Goal: Task Accomplishment & Management: Manage account settings

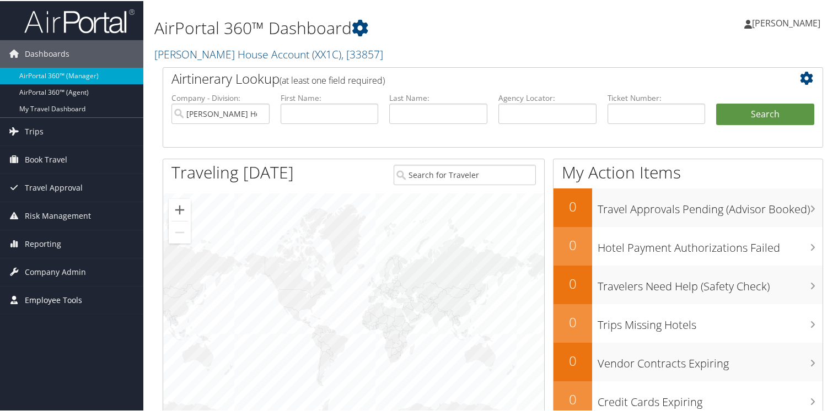
click at [46, 299] on span "Employee Tools" at bounding box center [53, 300] width 57 height 28
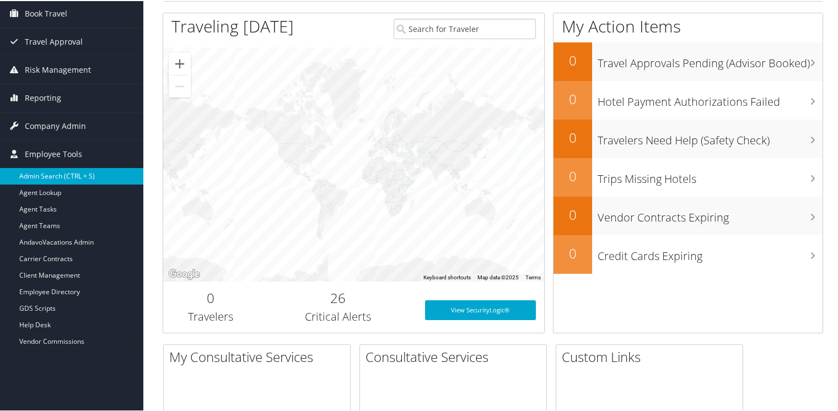
scroll to position [221, 0]
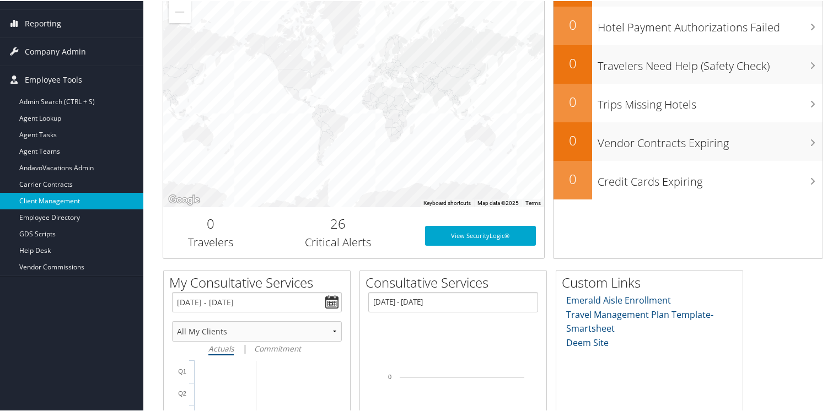
click at [48, 194] on link "Client Management" at bounding box center [71, 200] width 143 height 17
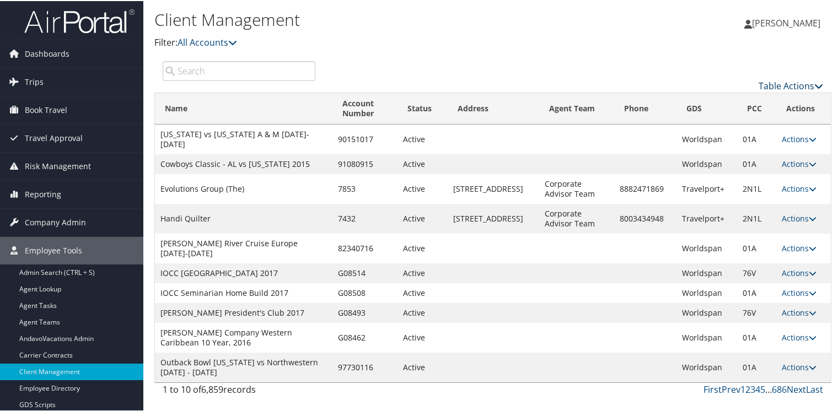
click at [761, 85] on link "Table Actions" at bounding box center [791, 85] width 65 height 12
click at [705, 98] on link "Add Client" at bounding box center [754, 102] width 145 height 19
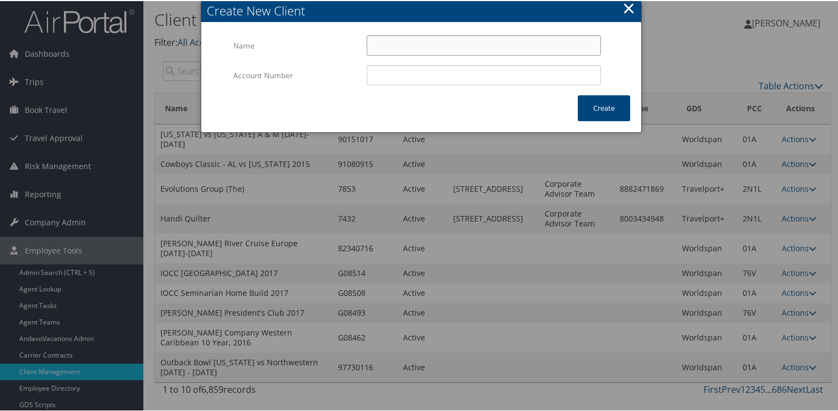
click at [435, 49] on input "Name" at bounding box center [484, 44] width 234 height 20
type input "[PERSON_NAME] - Three Times Journeys"
type input "C10000"
click at [606, 107] on button "Create" at bounding box center [604, 107] width 52 height 26
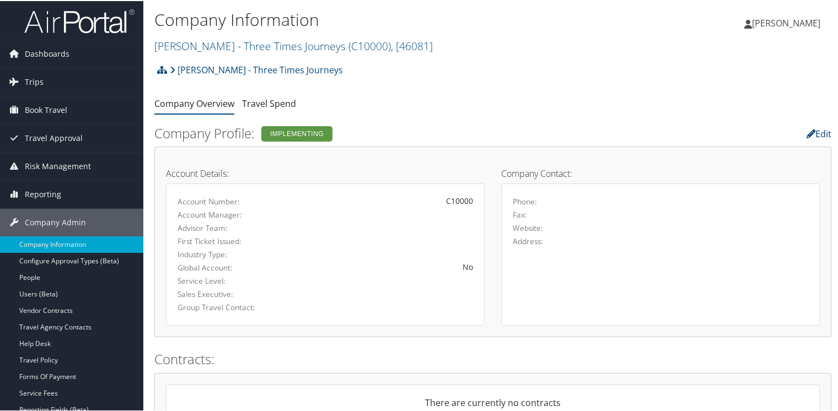
click at [817, 133] on link "Edit" at bounding box center [819, 133] width 25 height 12
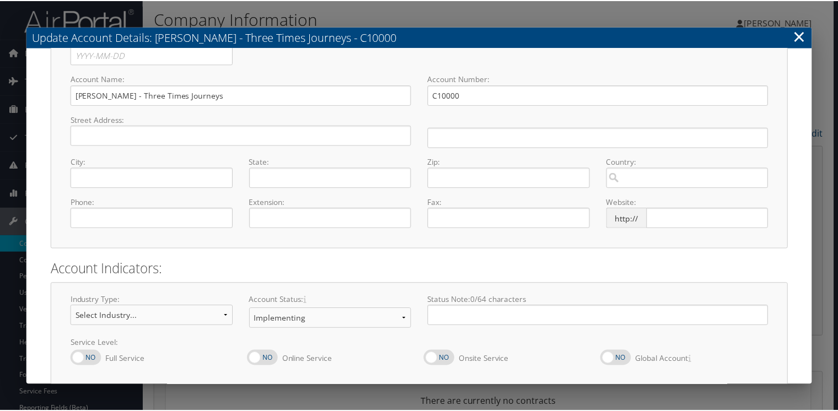
scroll to position [105, 0]
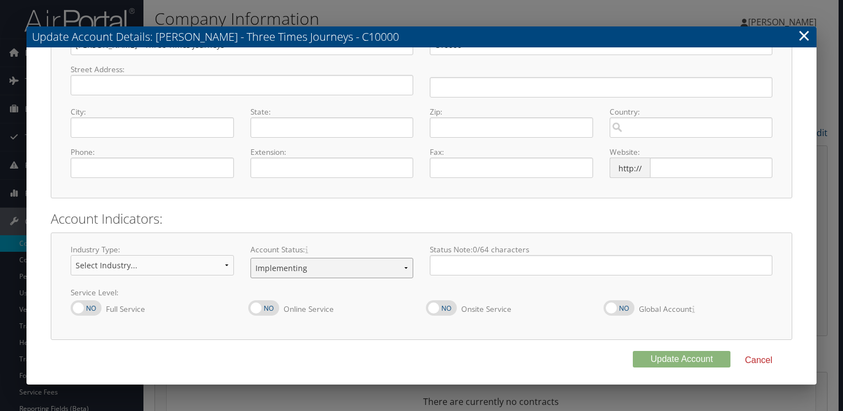
click at [306, 270] on select "Offboarding At Risk Inactive Active Implementing" at bounding box center [331, 268] width 163 height 20
select select "8"
click at [250, 258] on select "Offboarding At Risk Inactive Active Implementing" at bounding box center [331, 268] width 163 height 20
click at [681, 359] on button "Update Account" at bounding box center [682, 359] width 98 height 17
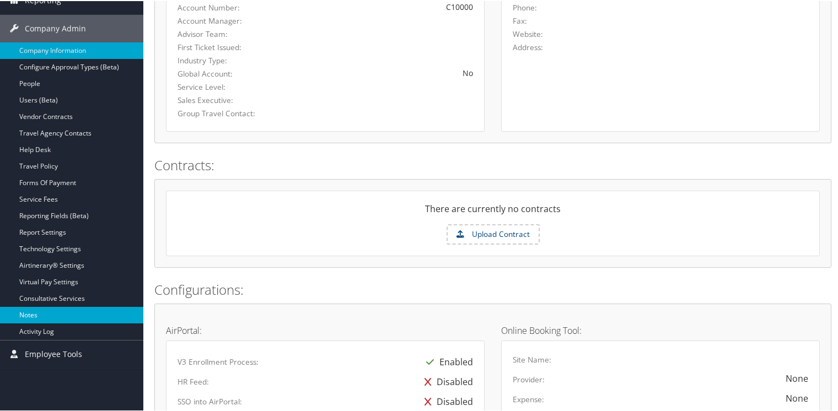
scroll to position [221, 0]
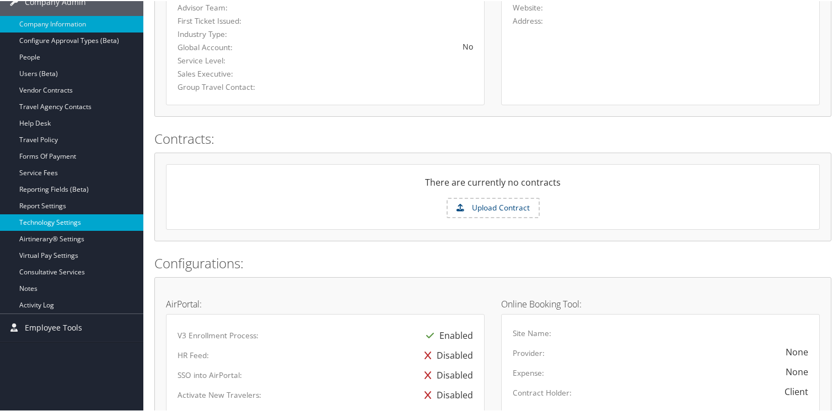
click at [46, 220] on link "Technology Settings" at bounding box center [71, 221] width 143 height 17
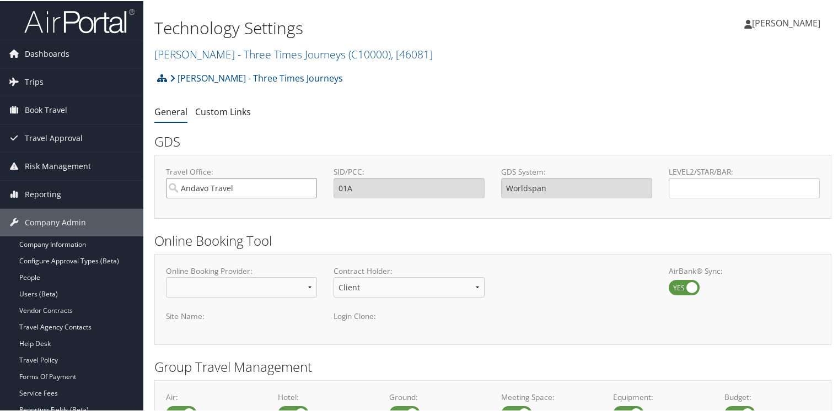
click at [238, 184] on input "Andavo Travel" at bounding box center [241, 187] width 151 height 20
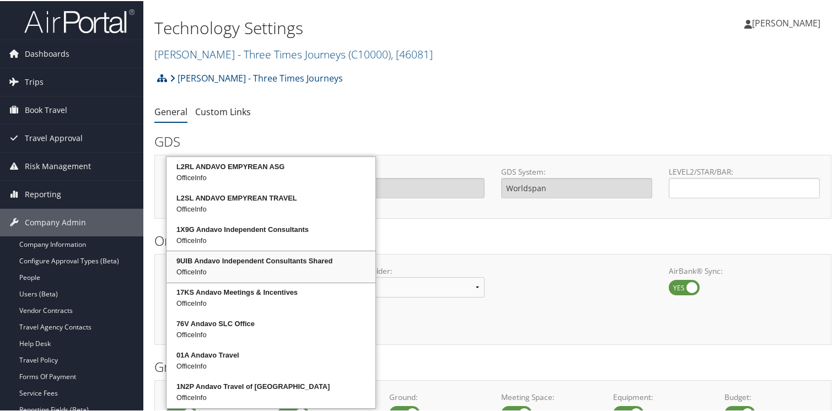
click at [212, 258] on div "9UIB Andavo Independent Consultants Shared" at bounding box center [271, 260] width 206 height 11
type input "9UIB Andavo Independent Consultants Shared"
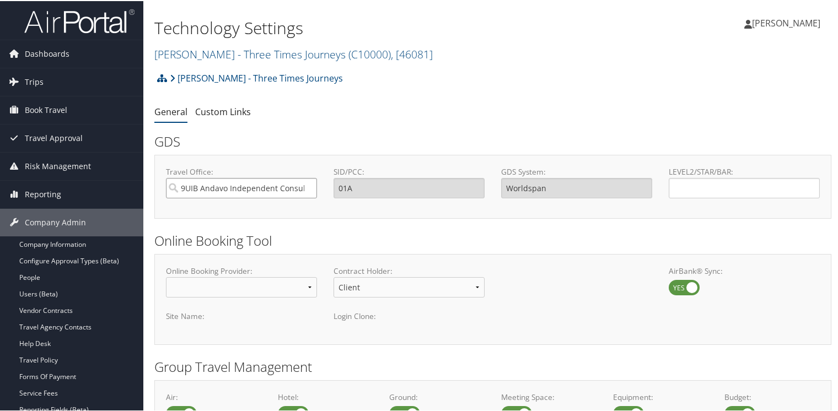
type input "9UIB"
type input "Sabre"
type input "9UIB Andavo Independent Consultants Shared"
click at [697, 184] on input "LEVEL2/STAR/BAR:" at bounding box center [744, 187] width 151 height 20
type input "C"
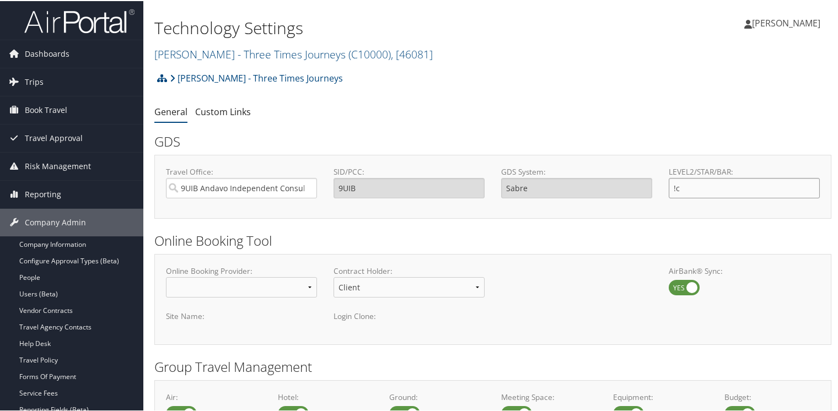
type input "!"
type input "1C"
click at [244, 52] on link "[PERSON_NAME] - Three Times Journeys ( C10000 ) , [ 46081 ]" at bounding box center [293, 53] width 278 height 15
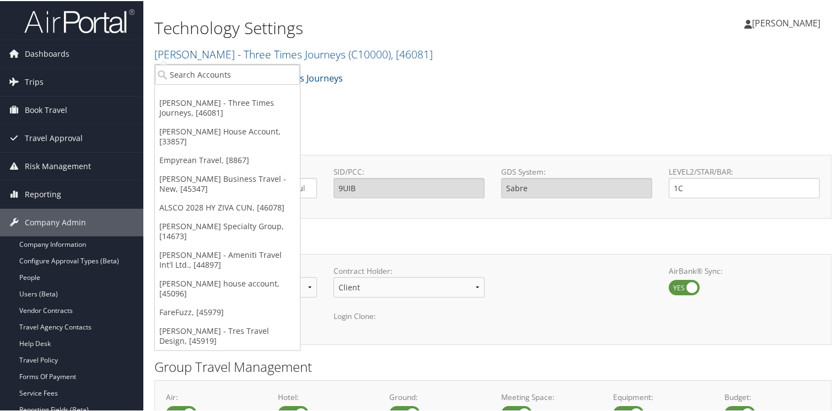
click at [608, 149] on h2 "GDS" at bounding box center [488, 140] width 669 height 19
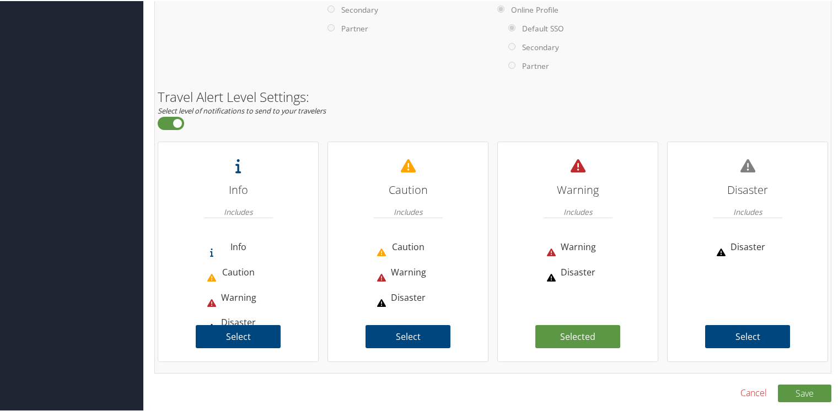
scroll to position [787, 0]
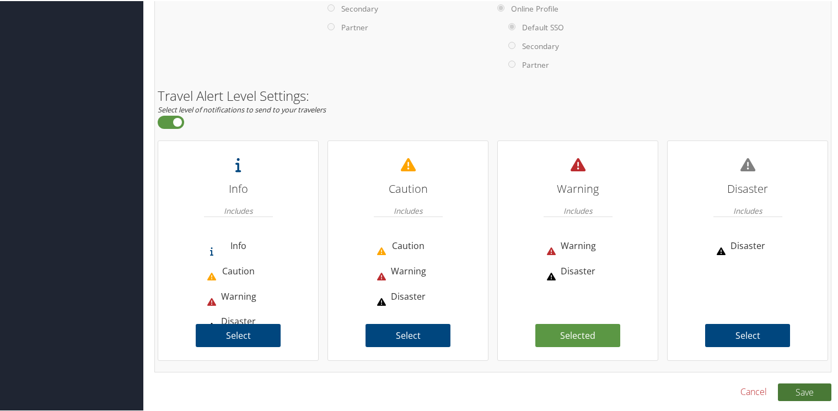
click at [798, 389] on button "Save" at bounding box center [804, 392] width 53 height 18
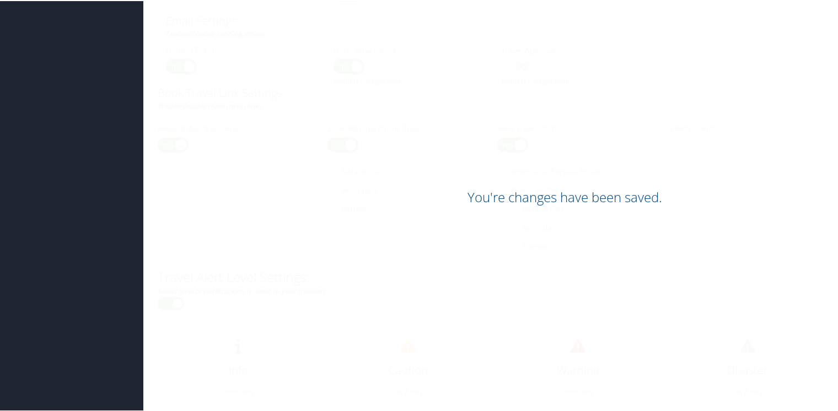
scroll to position [354, 0]
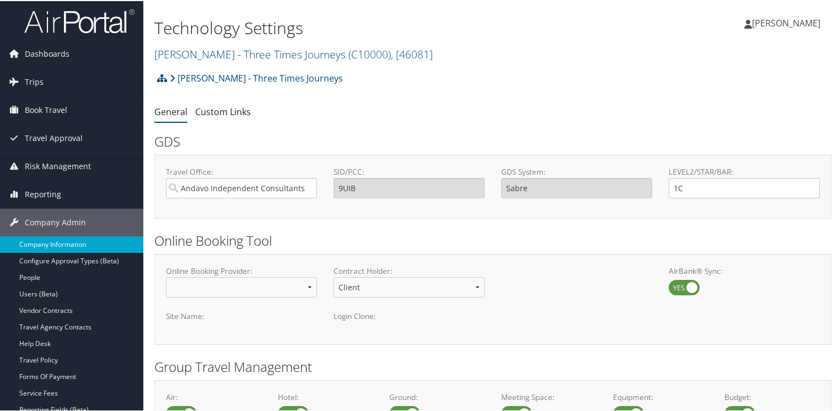
click at [33, 243] on link "Company Information" at bounding box center [71, 243] width 143 height 17
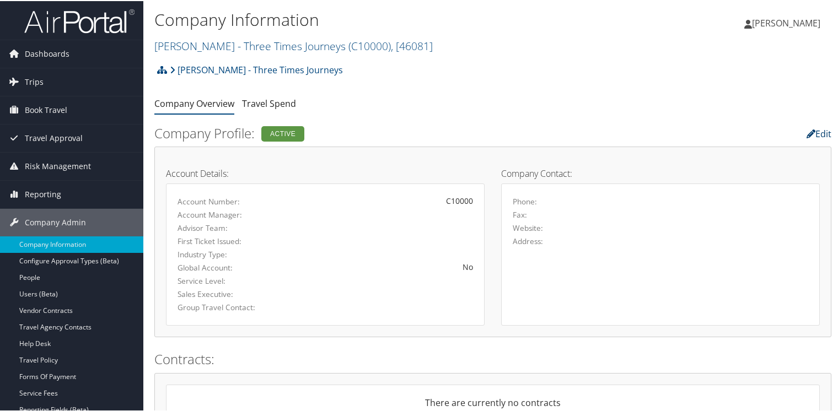
click at [819, 133] on link "Edit" at bounding box center [819, 133] width 25 height 12
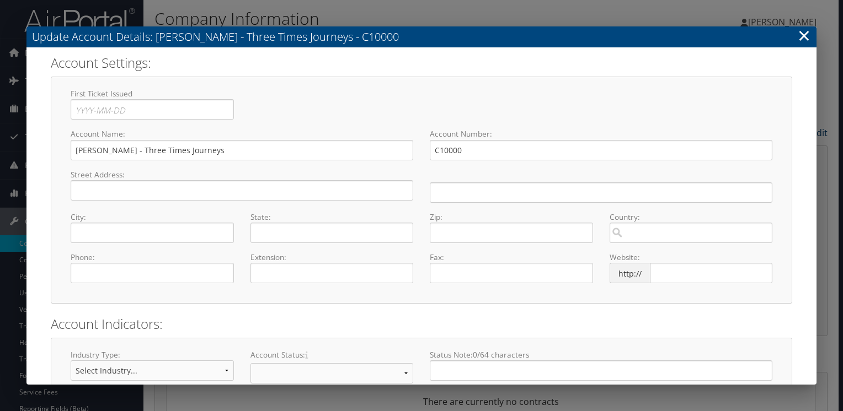
select select "8"
drag, startPoint x: 467, startPoint y: 147, endPoint x: 379, endPoint y: 149, distance: 87.2
click at [379, 149] on div "Account Name: Chantel Lanier - Three Times Journeys Required Account Number: C1…" at bounding box center [421, 148] width 718 height 40
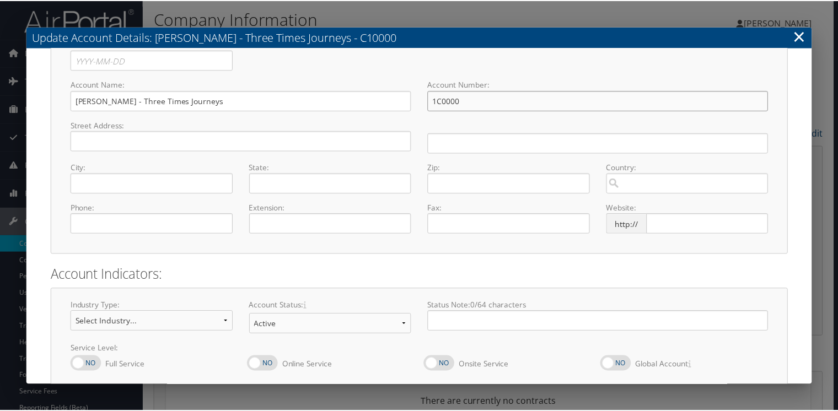
scroll to position [105, 0]
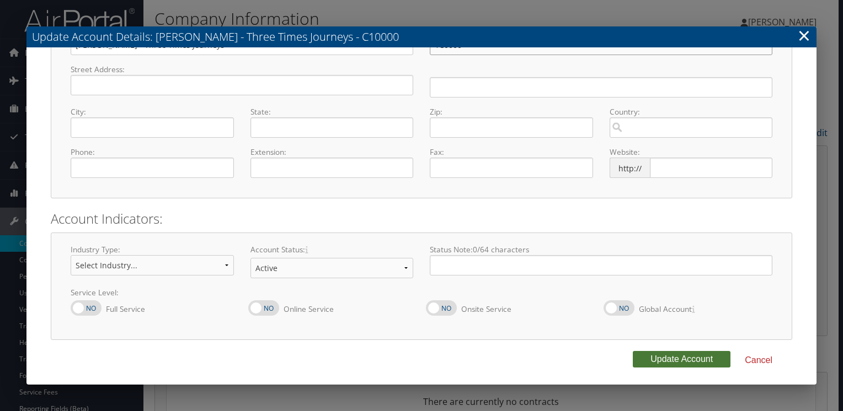
type input "1C0000"
click at [657, 360] on button "Update Account" at bounding box center [682, 359] width 98 height 17
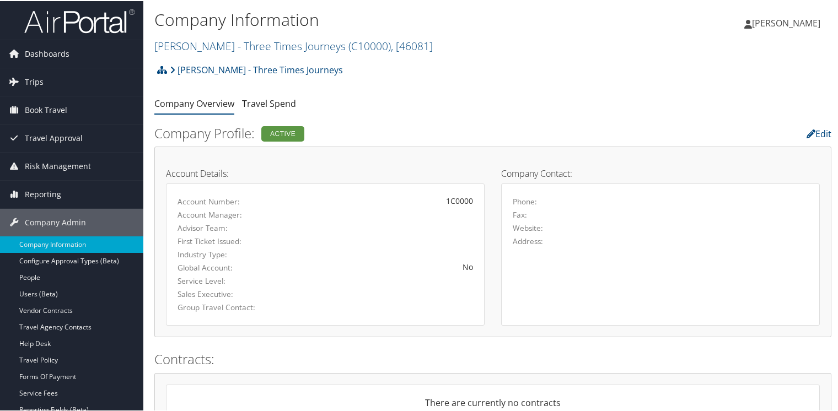
scroll to position [55, 0]
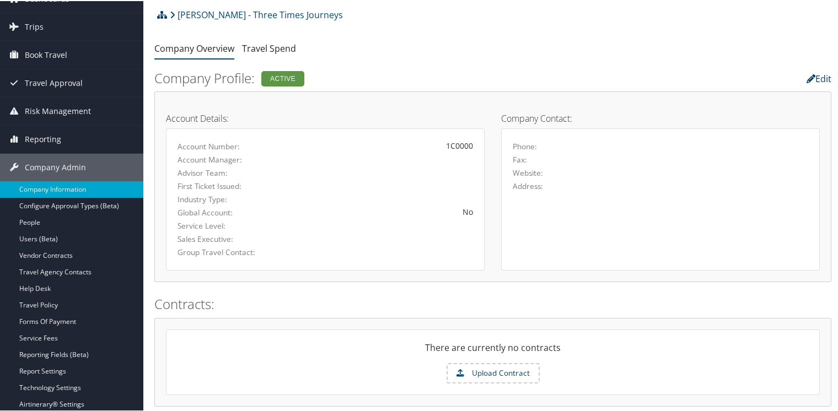
click at [818, 78] on link "Edit" at bounding box center [819, 78] width 25 height 12
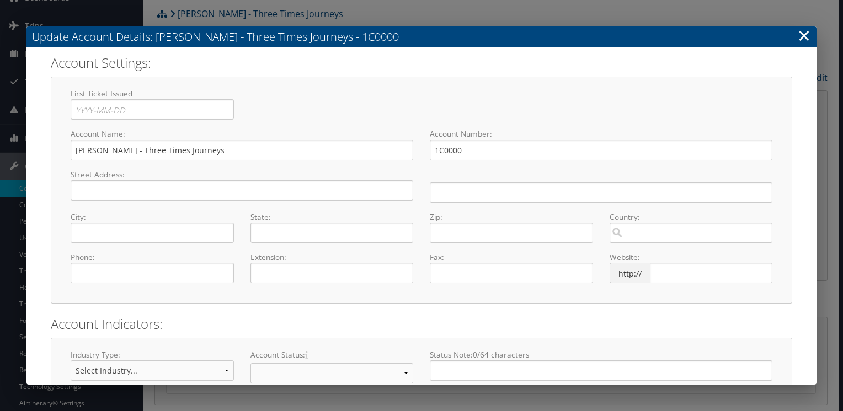
select select "8"
click at [805, 35] on link "×" at bounding box center [803, 35] width 13 height 22
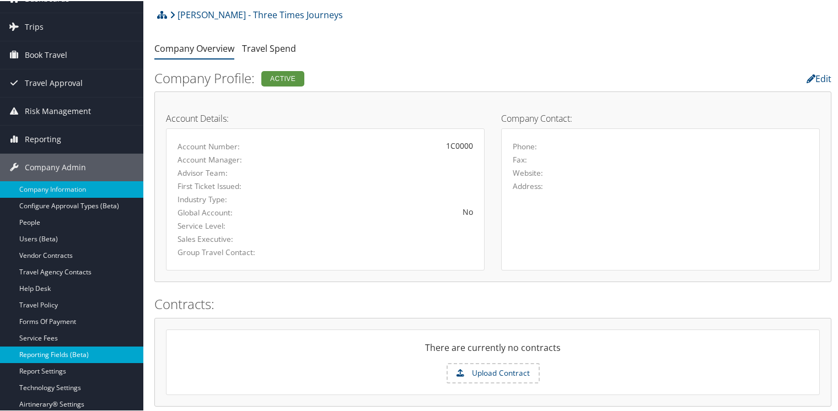
click at [29, 357] on link "Reporting Fields (Beta)" at bounding box center [71, 354] width 143 height 17
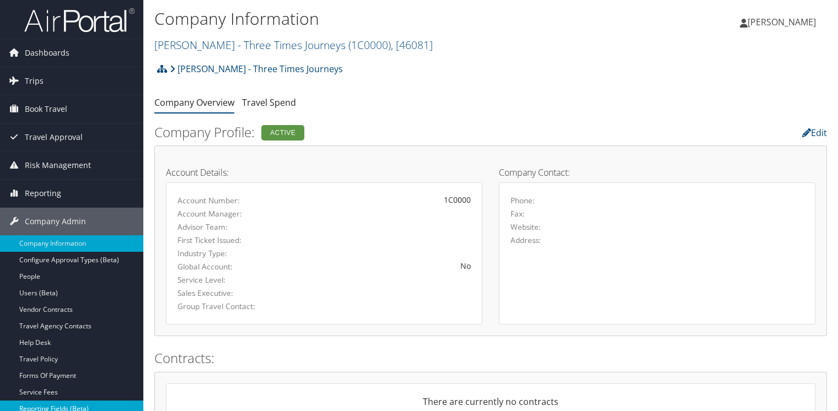
scroll to position [55, 0]
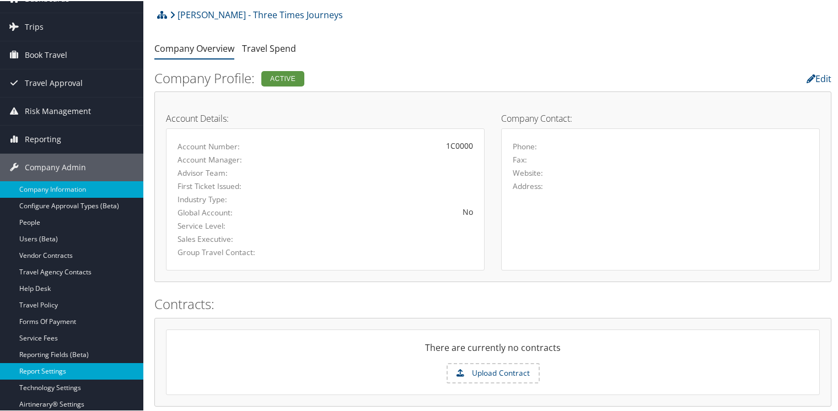
click at [53, 367] on link "Report Settings" at bounding box center [71, 370] width 143 height 17
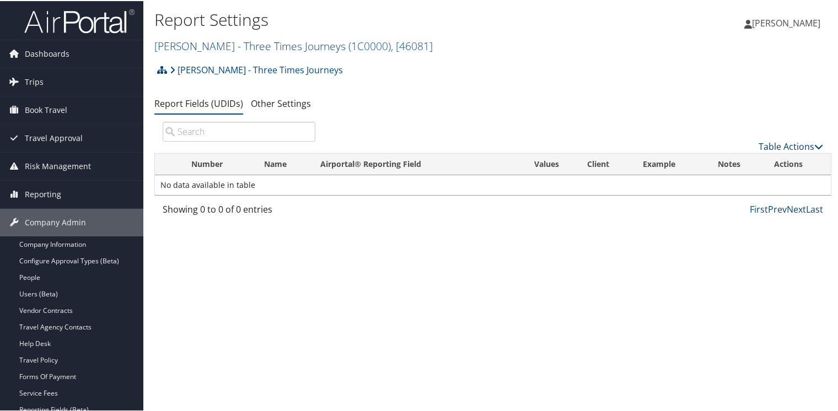
click at [805, 142] on link "Table Actions" at bounding box center [791, 146] width 65 height 12
click at [724, 158] on link "New Record" at bounding box center [754, 163] width 145 height 19
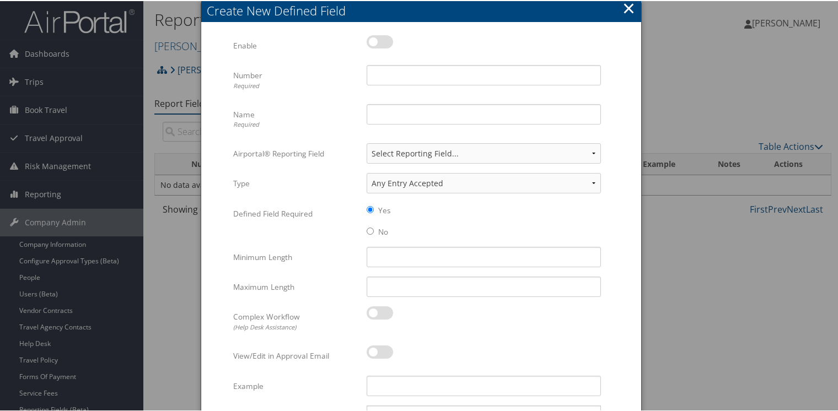
click at [384, 37] on label at bounding box center [380, 40] width 26 height 13
click at [379, 39] on input "checkbox" at bounding box center [375, 42] width 7 height 7
checkbox input "true"
click at [395, 78] on input "Number Required" at bounding box center [484, 74] width 234 height 20
type input "33"
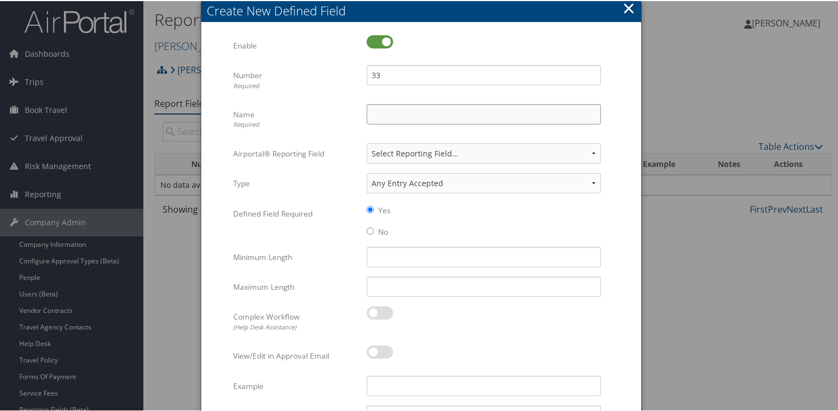
type input "Requested By"
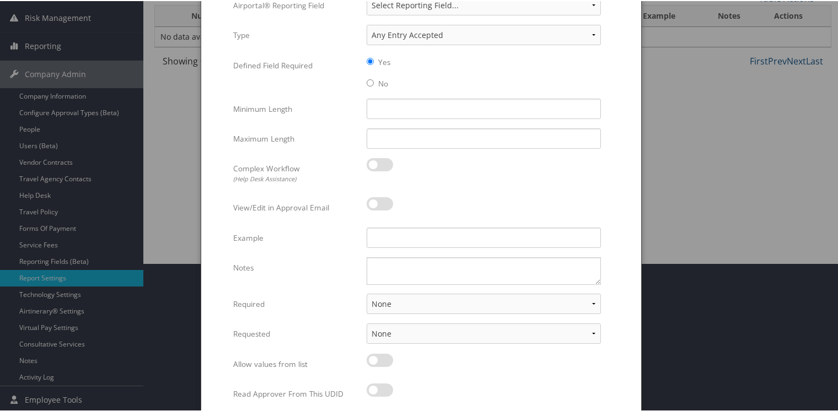
scroll to position [165, 0]
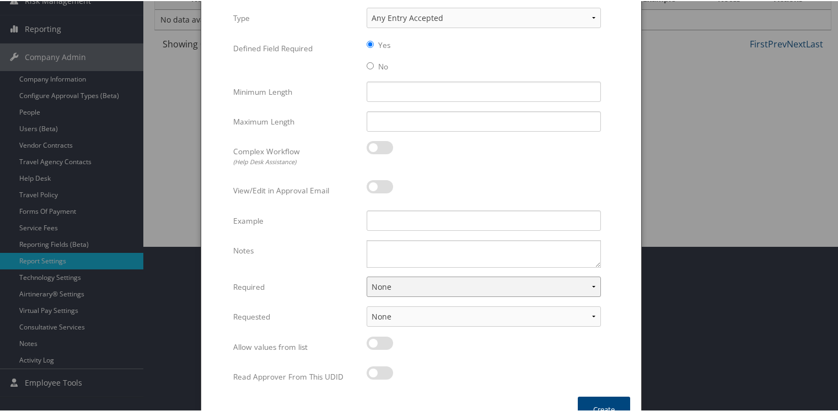
click at [397, 282] on select "None For Guest Travelers For Profiled Travelers For Both" at bounding box center [484, 286] width 234 height 20
click at [388, 285] on select "None For Guest Travelers For Profiled Travelers For Both" at bounding box center [484, 286] width 234 height 20
select select "both"
click at [367, 276] on select "None For Guest Travelers For Profiled Travelers For Both" at bounding box center [484, 286] width 234 height 20
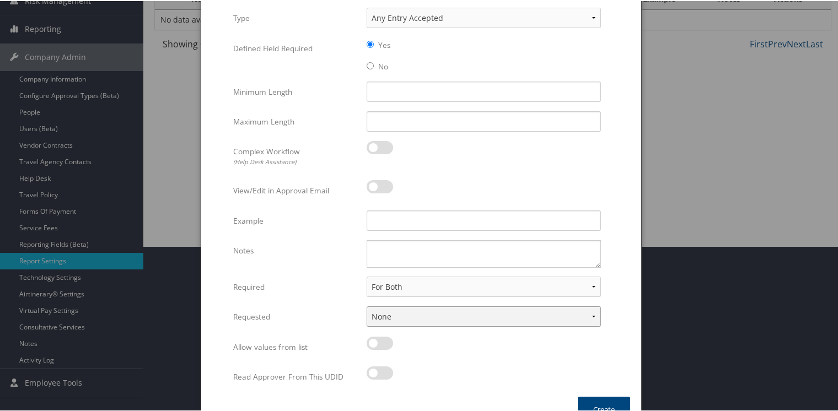
click at [388, 310] on select "None In Profile At Booking Both" at bounding box center [484, 316] width 234 height 20
select select "trip"
click at [367, 306] on select "None In Profile At Booking Both" at bounding box center [484, 316] width 234 height 20
click at [596, 403] on button "Create" at bounding box center [604, 409] width 52 height 26
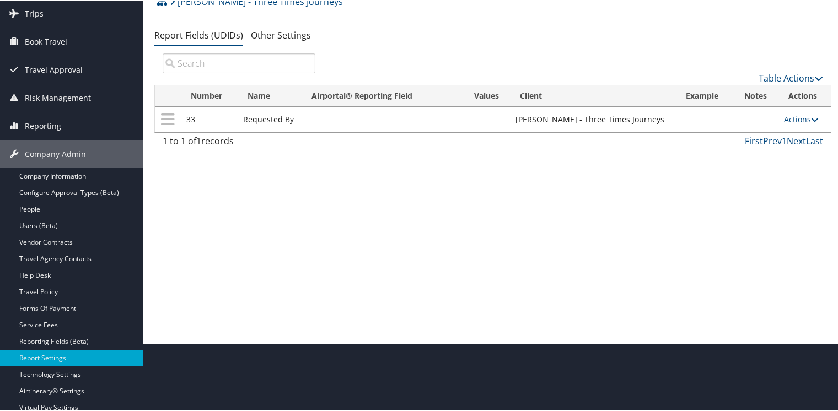
scroll to position [39, 0]
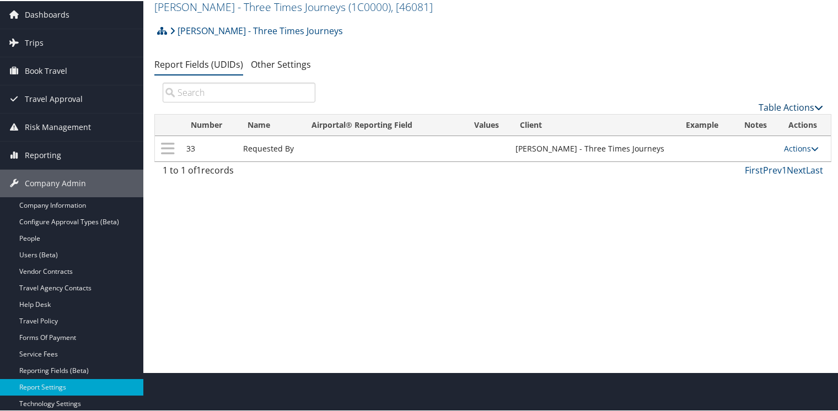
click at [783, 107] on link "Table Actions" at bounding box center [791, 106] width 65 height 12
click at [732, 125] on link "New Record" at bounding box center [754, 124] width 145 height 19
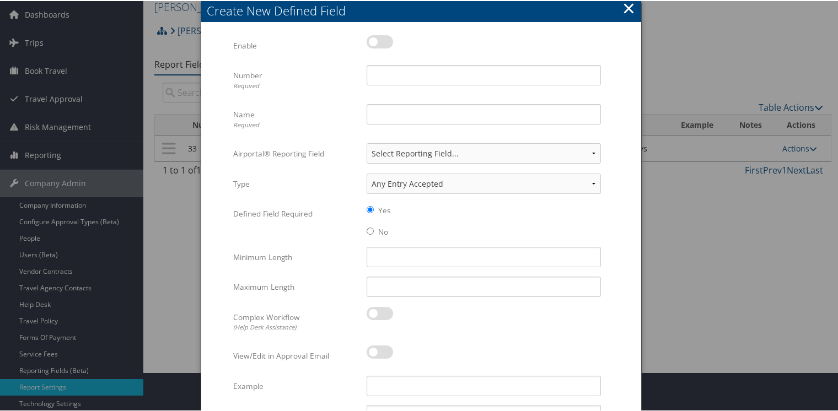
click at [386, 39] on label at bounding box center [380, 40] width 26 height 13
click at [379, 39] on input "checkbox" at bounding box center [375, 42] width 7 height 7
checkbox input "true"
click at [394, 72] on input "Number Required" at bounding box center [484, 74] width 234 height 20
type input "56"
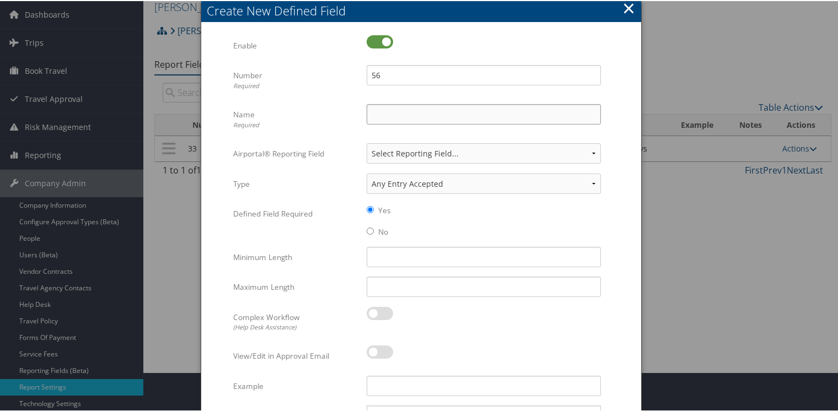
click at [403, 112] on input "Name Required" at bounding box center [484, 113] width 234 height 20
type input "Rule Class"
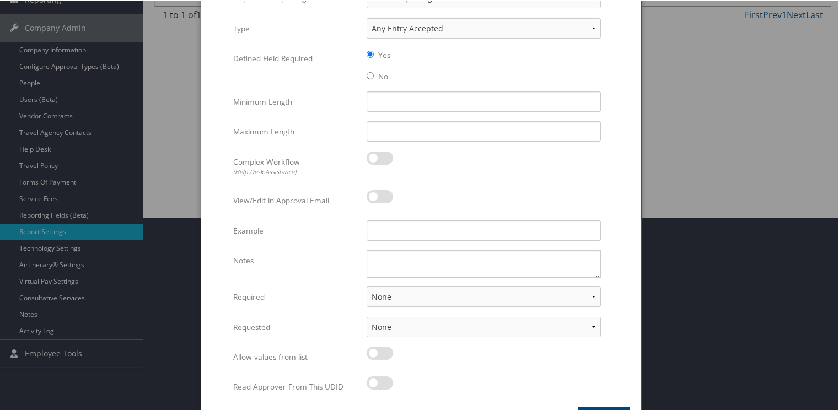
scroll to position [205, 0]
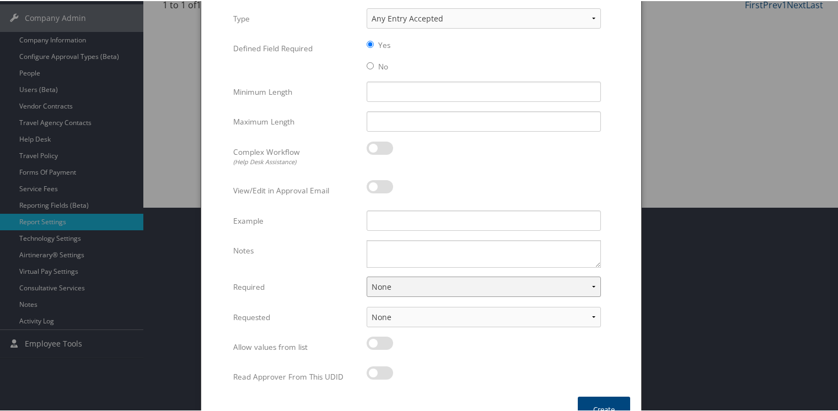
click at [389, 282] on select "None For Guest Travelers For Profiled Travelers For Both" at bounding box center [484, 286] width 234 height 20
select select "both"
click at [367, 276] on select "None For Guest Travelers For Profiled Travelers For Both" at bounding box center [484, 286] width 234 height 20
click at [591, 403] on button "Create" at bounding box center [604, 409] width 52 height 26
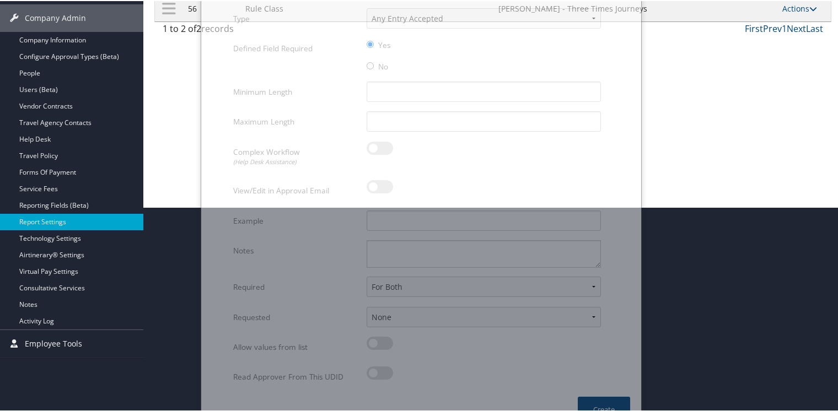
scroll to position [149, 0]
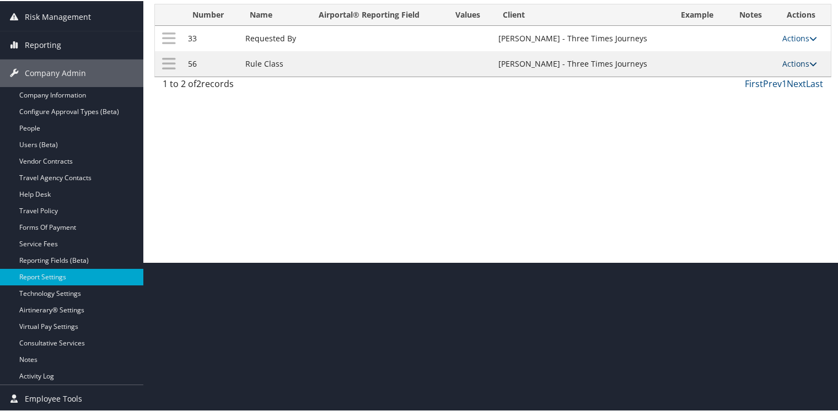
click at [794, 61] on link "Actions" at bounding box center [800, 62] width 35 height 10
click at [719, 82] on link "Update Report Field Values" at bounding box center [752, 79] width 119 height 19
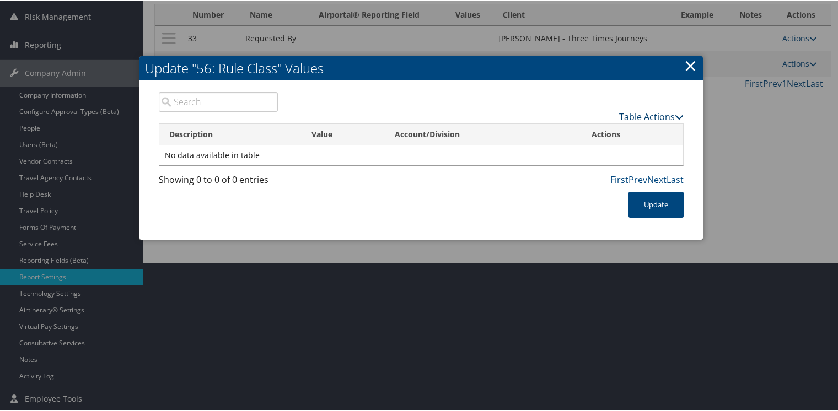
click at [632, 111] on link "Table Actions" at bounding box center [651, 116] width 65 height 12
click at [631, 114] on link "Table Actions" at bounding box center [651, 116] width 65 height 12
click at [570, 130] on link "New Record" at bounding box center [608, 132] width 145 height 19
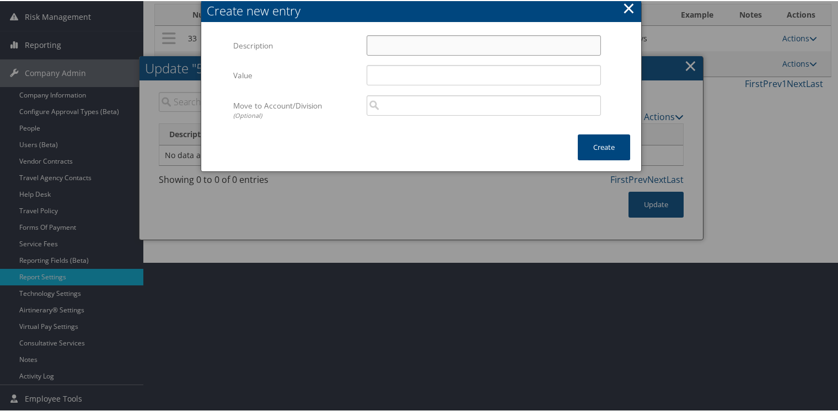
click at [383, 44] on input "Description" at bounding box center [484, 44] width 234 height 20
type input "Default Travel Class"
click at [596, 142] on button "Create" at bounding box center [604, 146] width 52 height 26
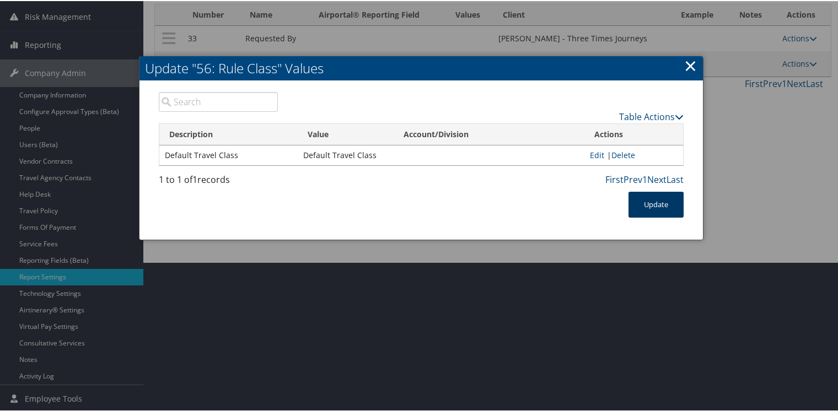
click at [653, 205] on button "Update" at bounding box center [656, 204] width 55 height 26
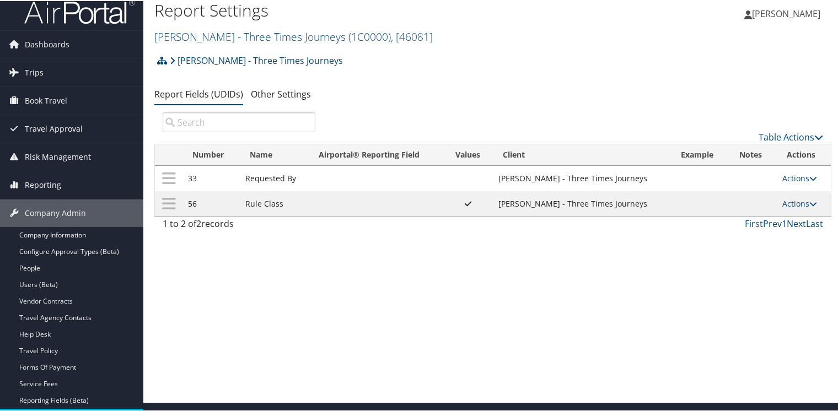
scroll to position [0, 0]
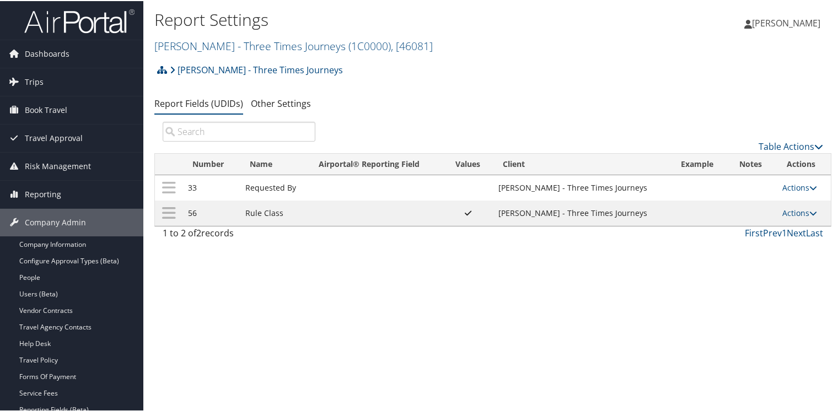
click at [298, 332] on div "Report Settings Chantel Lanier - Three Times Journeys ( 1C0000 ) , [ 46081 ] Ch…" at bounding box center [492, 205] width 699 height 411
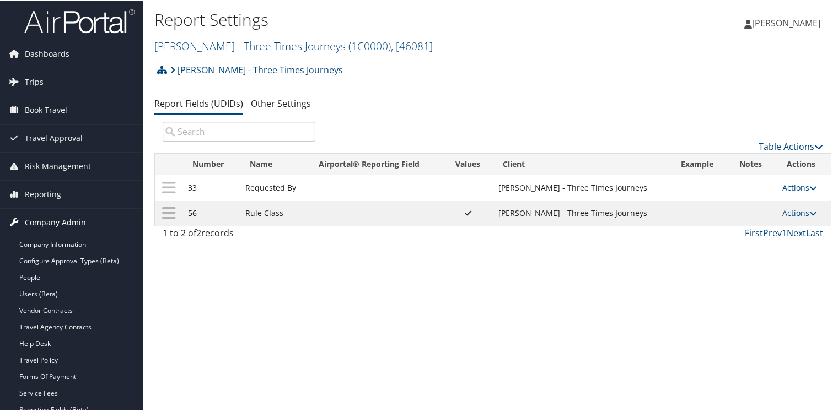
click at [53, 218] on span "Company Admin" at bounding box center [55, 222] width 61 height 28
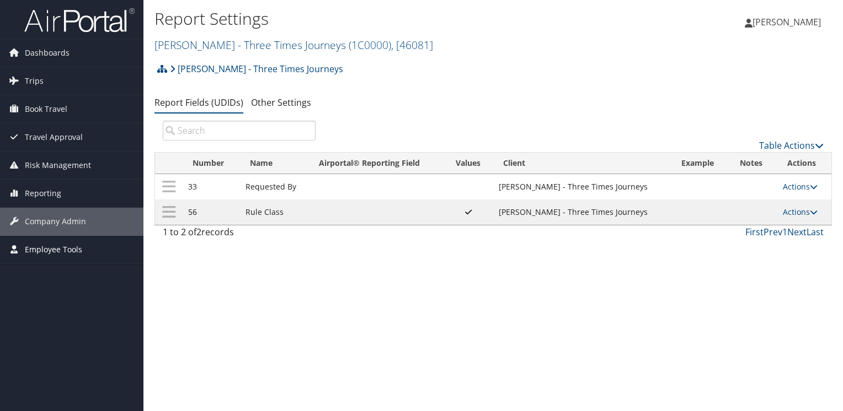
click at [50, 244] on span "Employee Tools" at bounding box center [53, 250] width 57 height 28
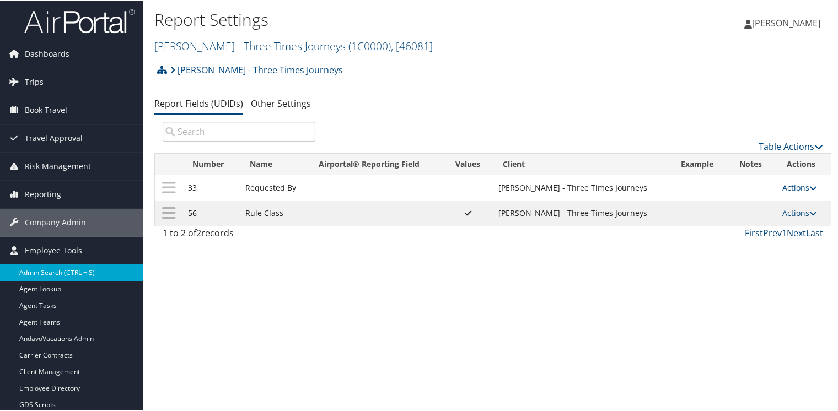
click at [50, 275] on link "Admin Search (CTRL + S)" at bounding box center [71, 272] width 143 height 17
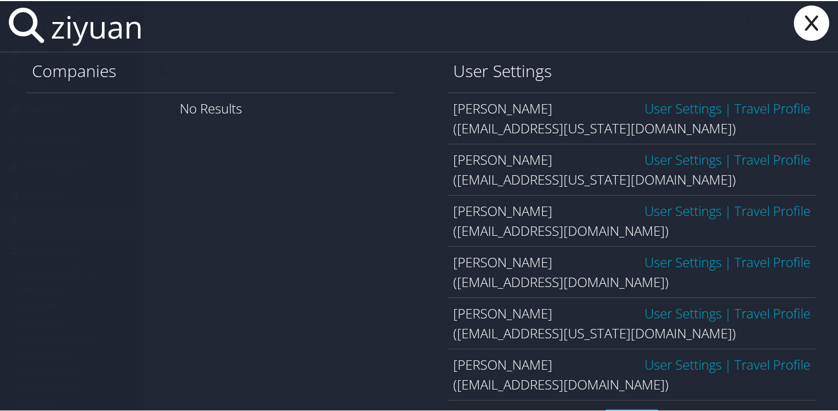
type input "ziyuan liu"
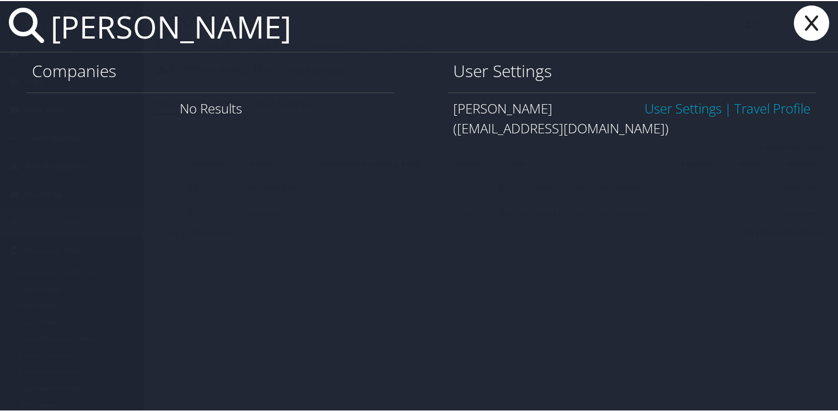
click at [665, 109] on link "User Settings" at bounding box center [683, 107] width 77 height 18
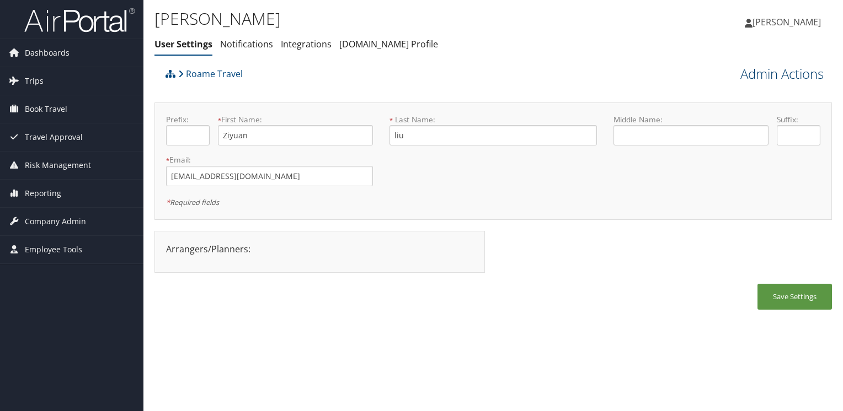
click at [779, 73] on link "Admin Actions" at bounding box center [781, 74] width 83 height 19
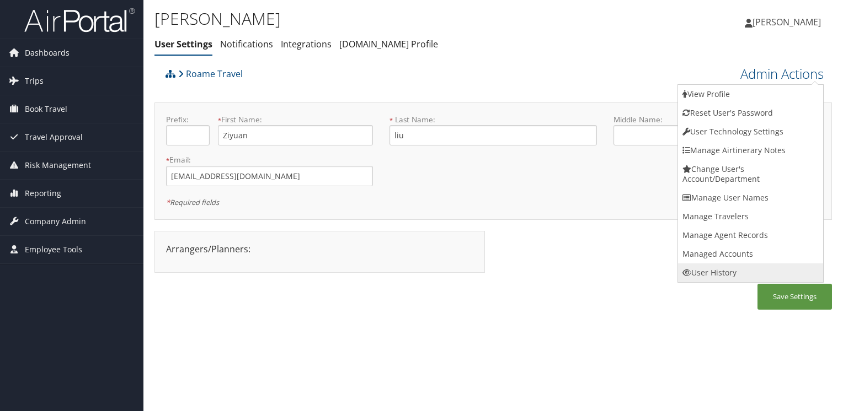
click at [704, 269] on link "User History" at bounding box center [750, 273] width 145 height 19
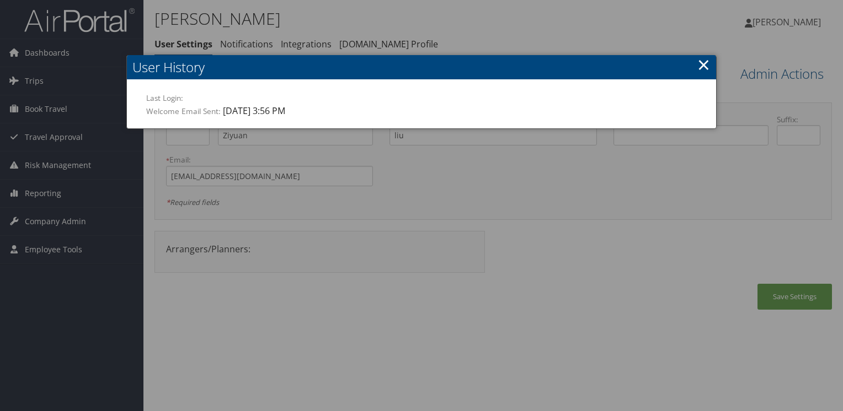
click at [701, 64] on link "×" at bounding box center [703, 64] width 13 height 22
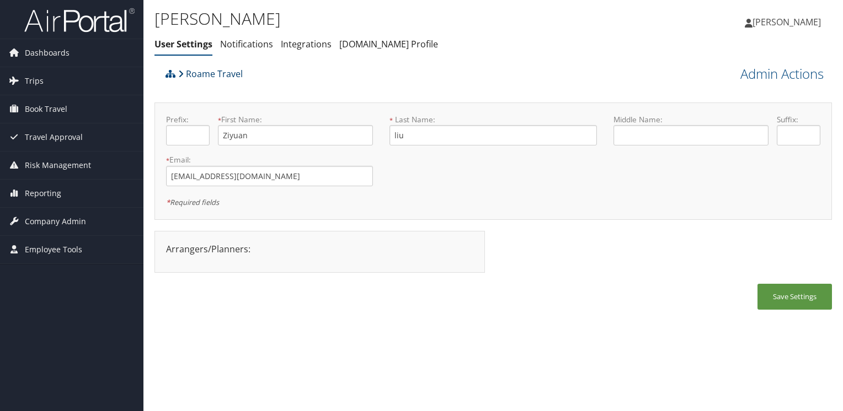
click at [196, 72] on link "Roame Travel" at bounding box center [210, 74] width 65 height 22
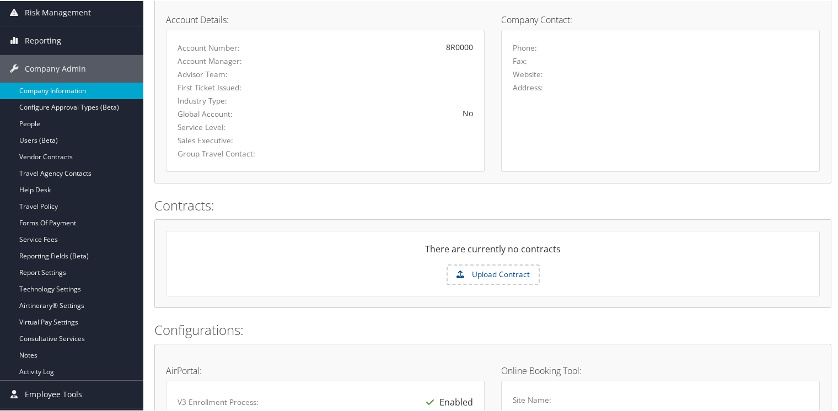
scroll to position [165, 0]
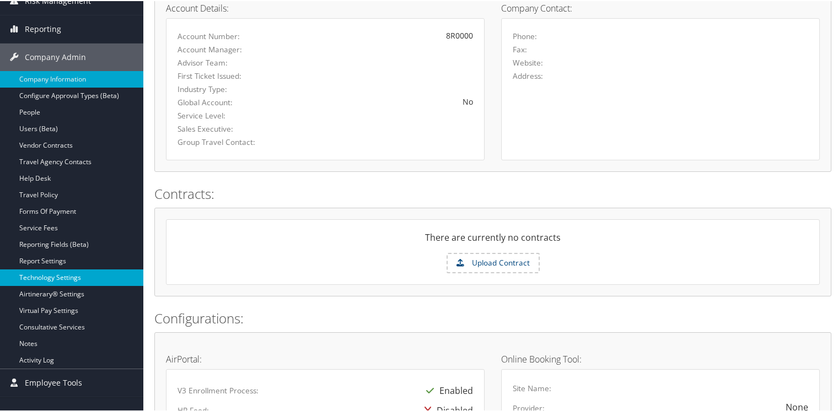
click at [24, 272] on link "Technology Settings" at bounding box center [71, 277] width 143 height 17
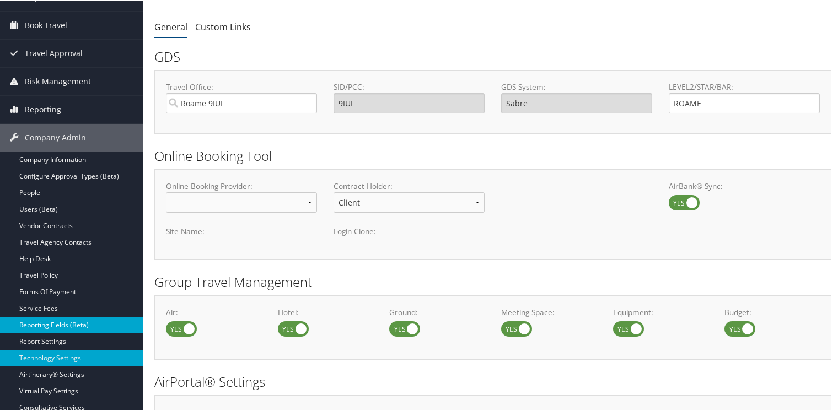
scroll to position [110, 0]
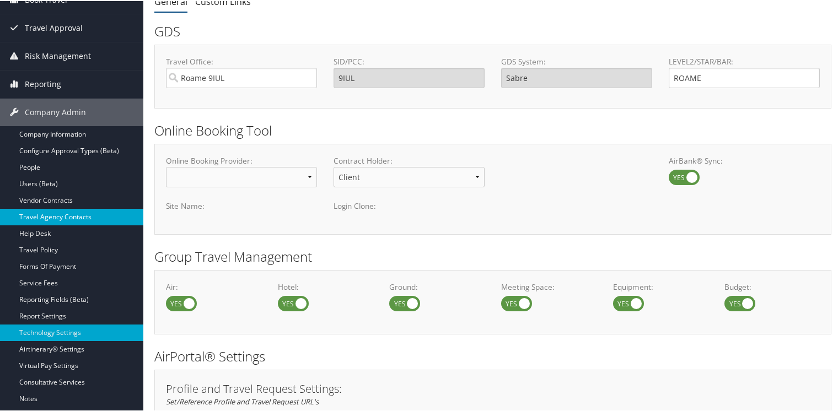
click at [61, 210] on link "Travel Agency Contacts" at bounding box center [71, 216] width 143 height 17
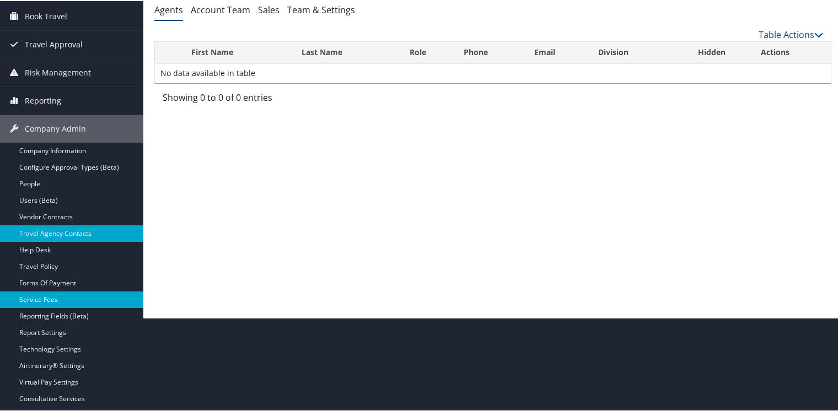
scroll to position [110, 0]
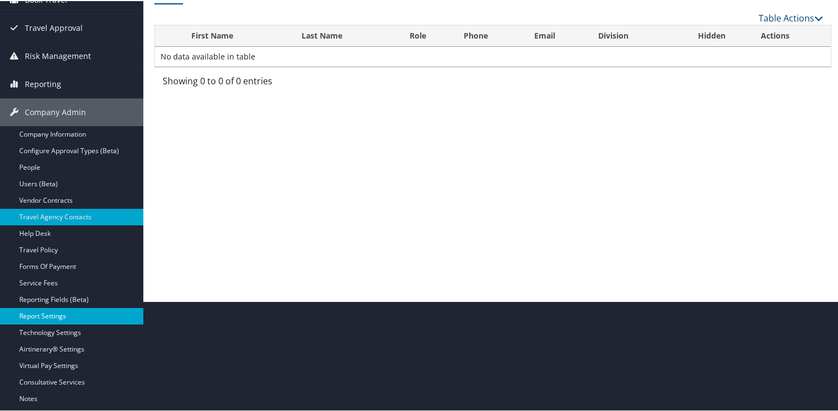
click at [34, 309] on link "Report Settings" at bounding box center [71, 315] width 143 height 17
